Goal: Task Accomplishment & Management: Use online tool/utility

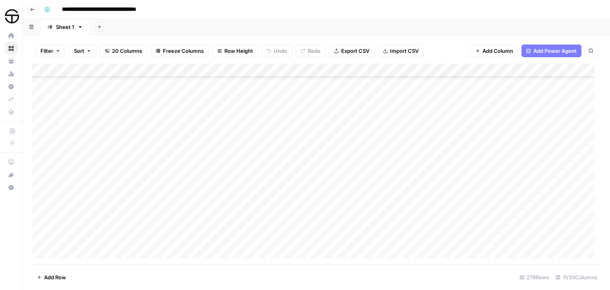
scroll to position [3456, 0]
click at [286, 139] on div "Add Column" at bounding box center [316, 164] width 568 height 201
click at [280, 96] on div "Add Column" at bounding box center [316, 164] width 568 height 201
click at [318, 96] on div "Add Column" at bounding box center [316, 164] width 568 height 201
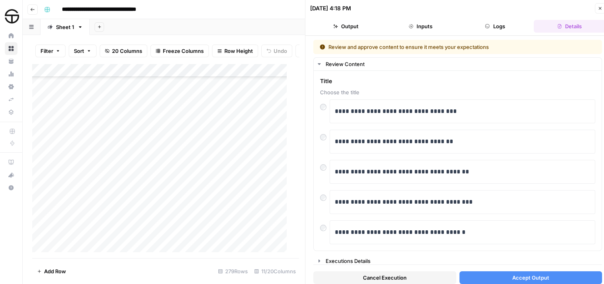
click at [532, 278] on span "Accept Output" at bounding box center [530, 277] width 37 height 8
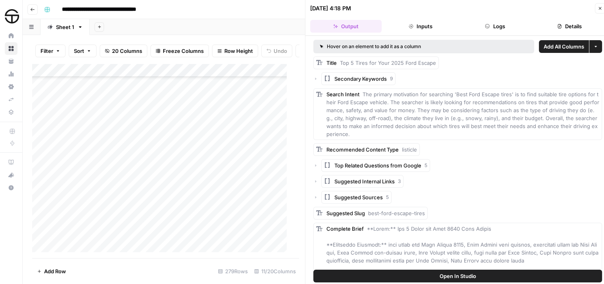
click at [598, 9] on icon "button" at bounding box center [600, 8] width 5 height 5
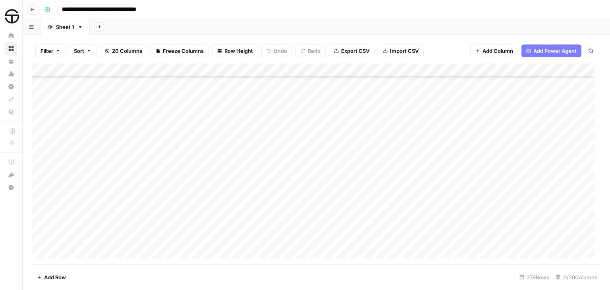
click at [454, 98] on div "Add Column" at bounding box center [316, 164] width 568 height 201
click at [372, 31] on div "Add Sheet" at bounding box center [350, 27] width 520 height 16
